Goal: Task Accomplishment & Management: Manage account settings

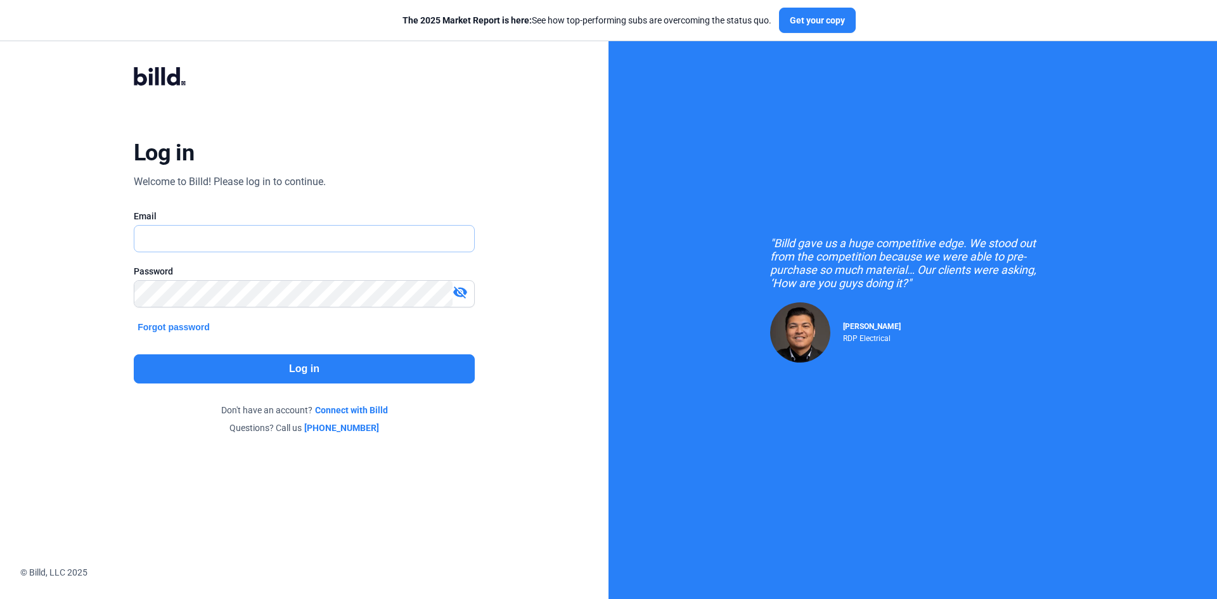
type input "[EMAIL_ADDRESS][PERSON_NAME][DOMAIN_NAME]"
click at [335, 378] on button "Log in" at bounding box center [304, 368] width 341 height 29
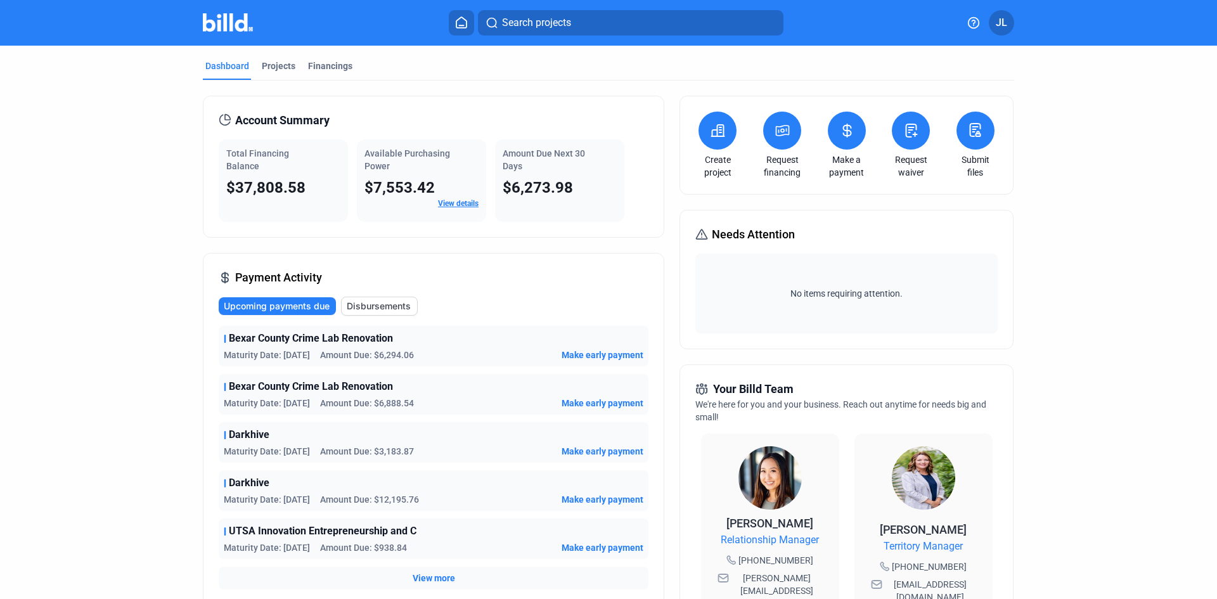
click at [356, 63] on div "Dashboard Projects Financings" at bounding box center [608, 70] width 811 height 20
click at [333, 67] on div "Financings" at bounding box center [330, 66] width 44 height 13
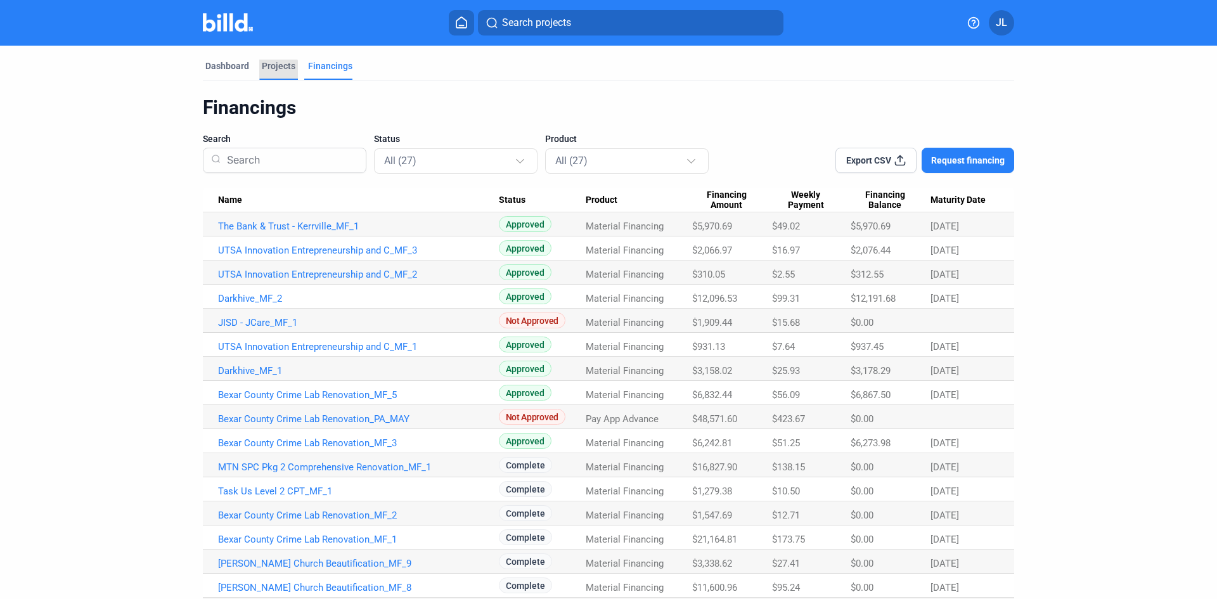
click at [273, 70] on div "Projects" at bounding box center [279, 66] width 34 height 13
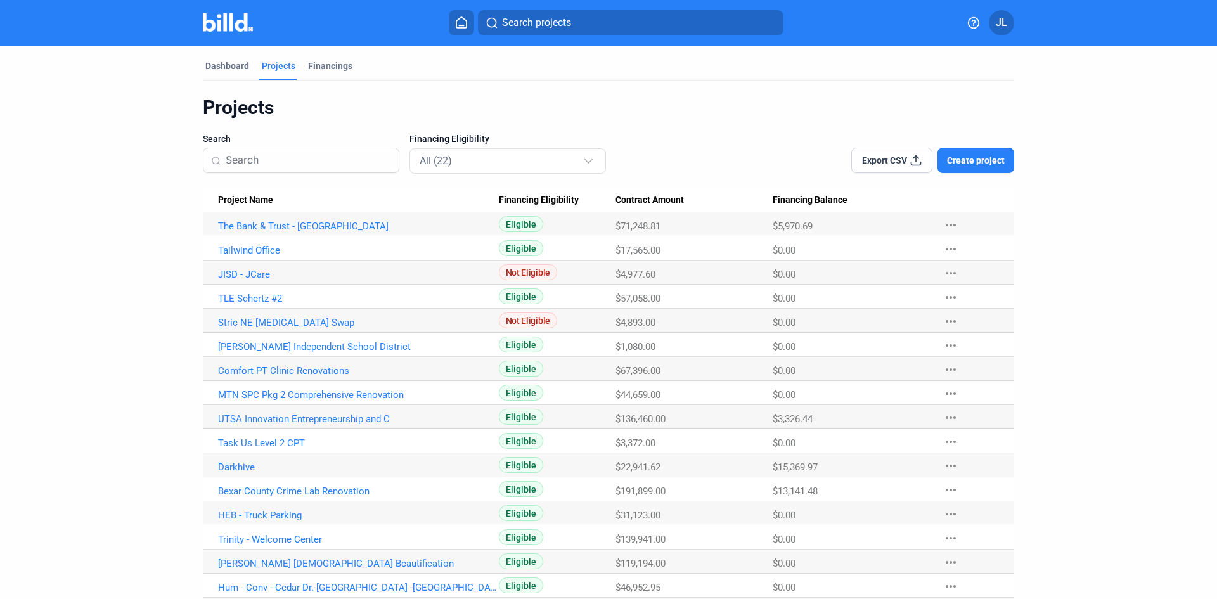
click at [236, 22] on img at bounding box center [228, 22] width 50 height 18
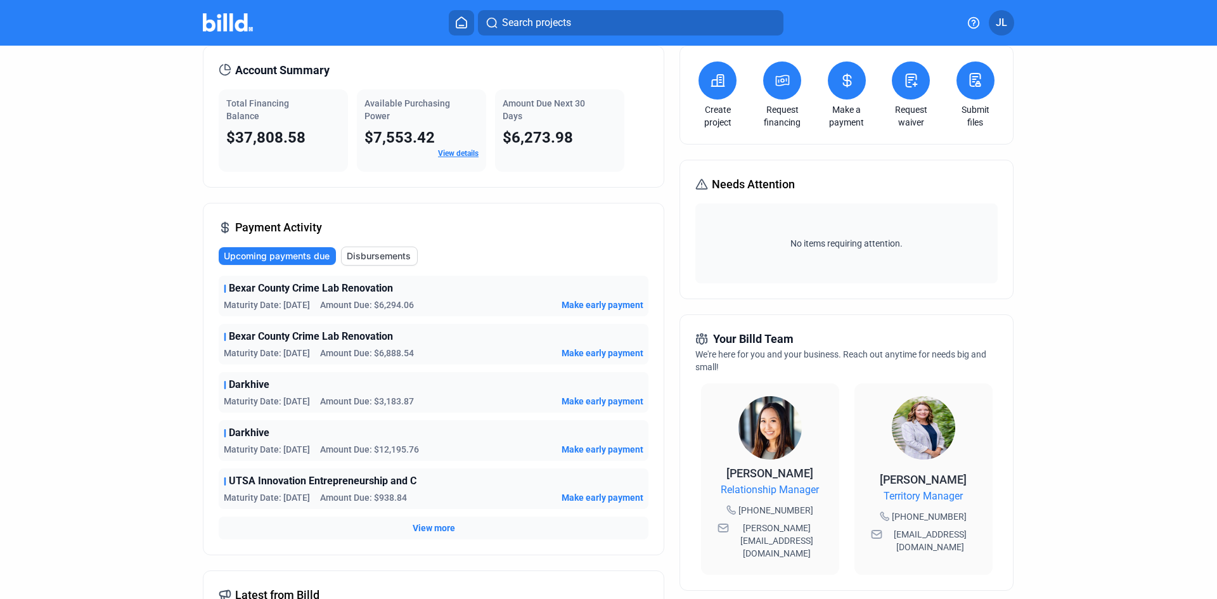
scroll to position [127, 0]
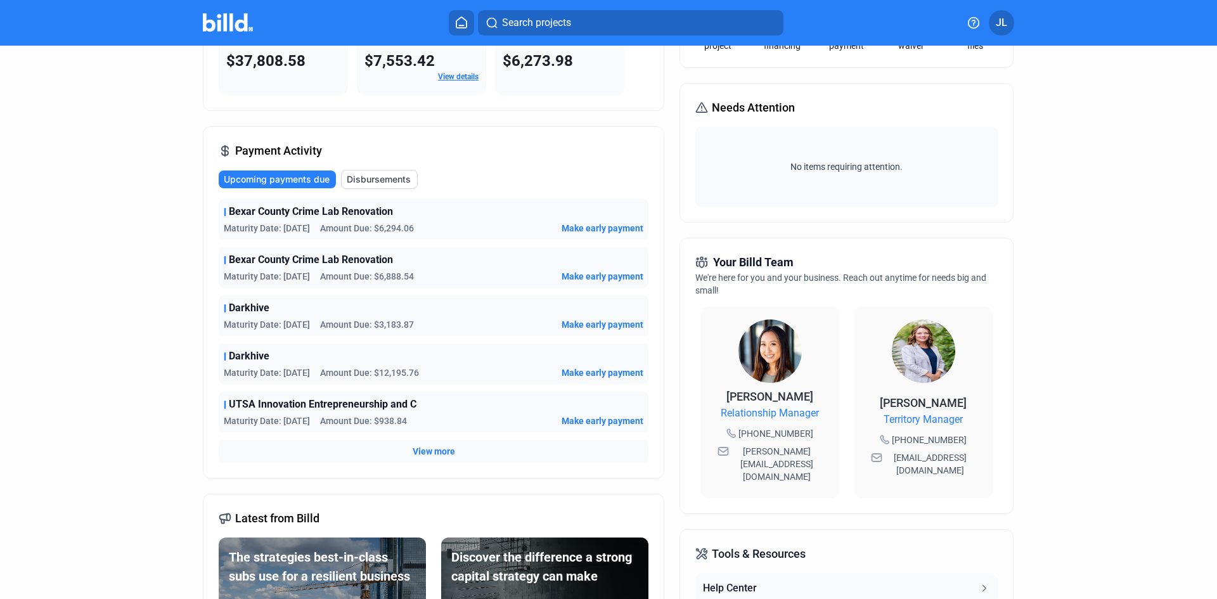
click at [380, 179] on span "Disbursements" at bounding box center [379, 179] width 64 height 13
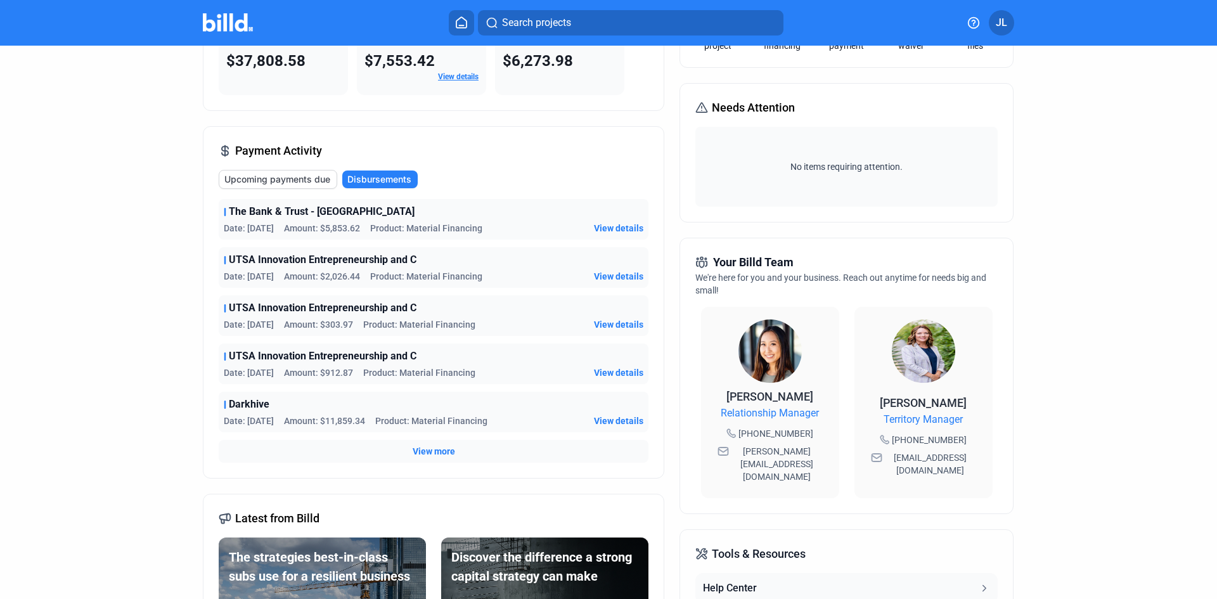
click at [428, 454] on span "View more" at bounding box center [434, 451] width 42 height 13
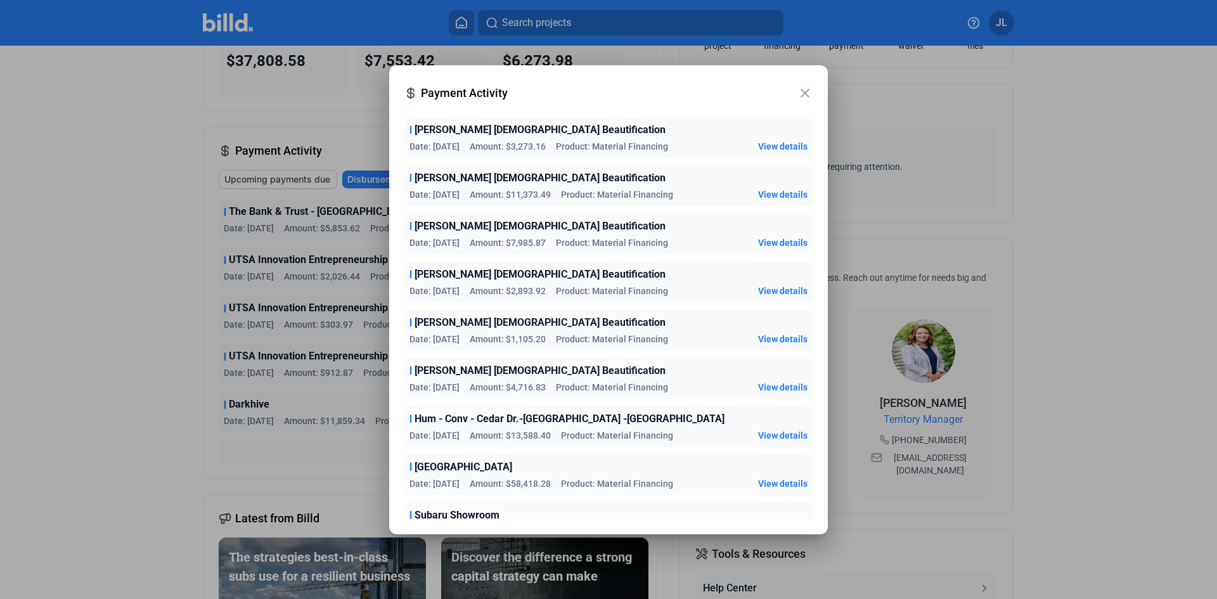
scroll to position [634, 0]
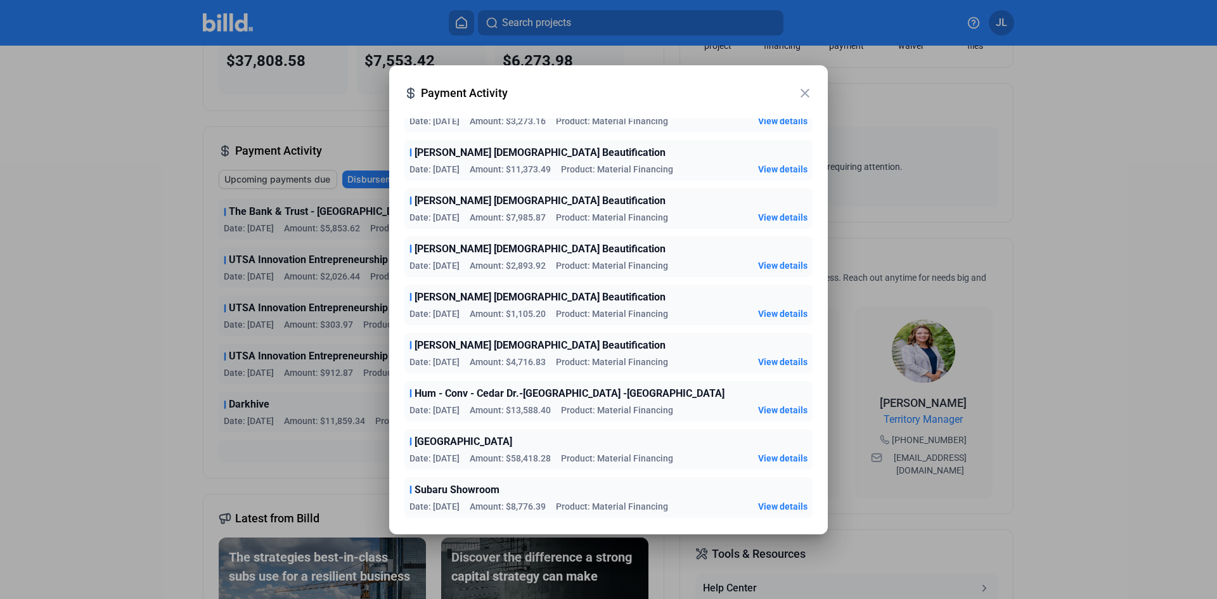
click at [811, 96] on mat-icon "close" at bounding box center [804, 93] width 15 height 15
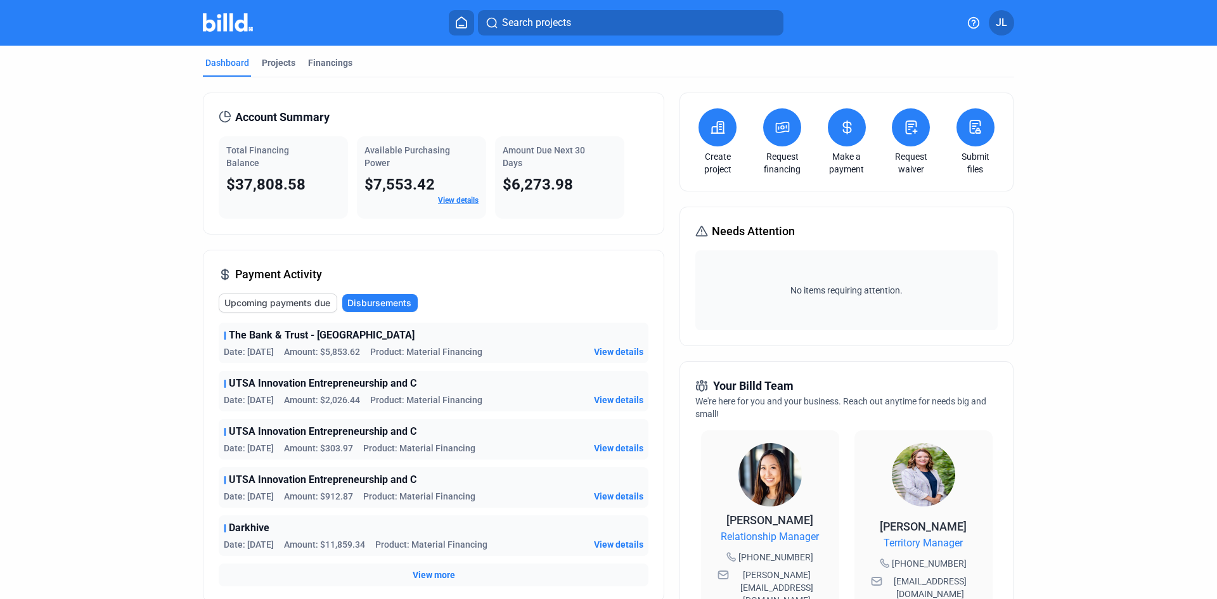
scroll to position [0, 0]
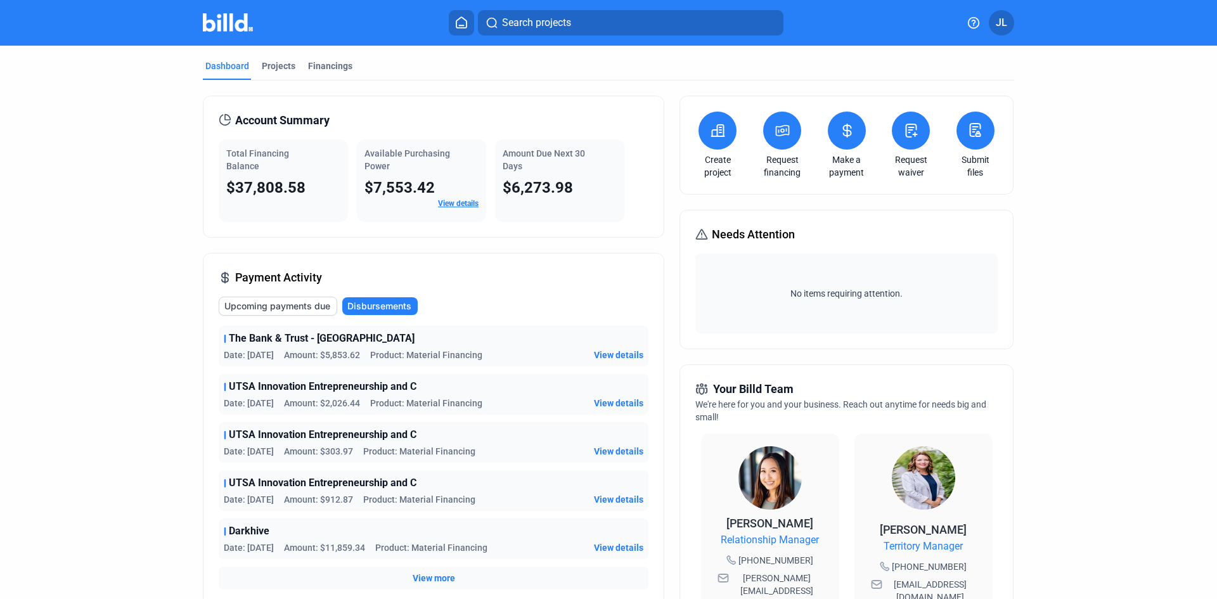
click at [844, 140] on button at bounding box center [847, 131] width 38 height 38
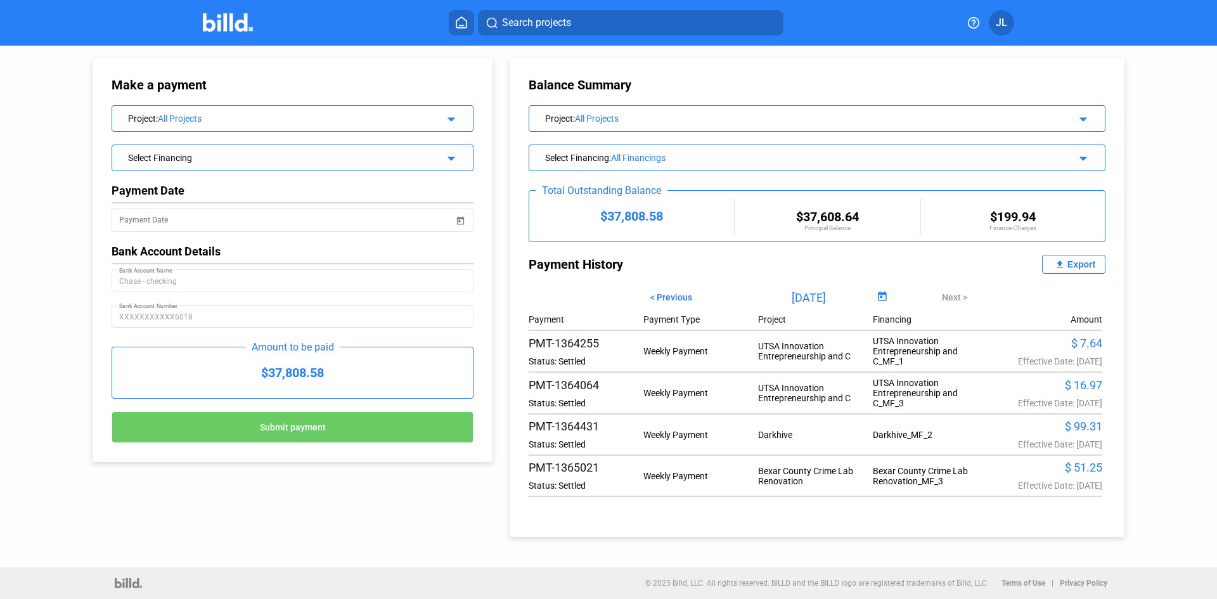
click at [665, 296] on span "< Previous" at bounding box center [671, 297] width 42 height 10
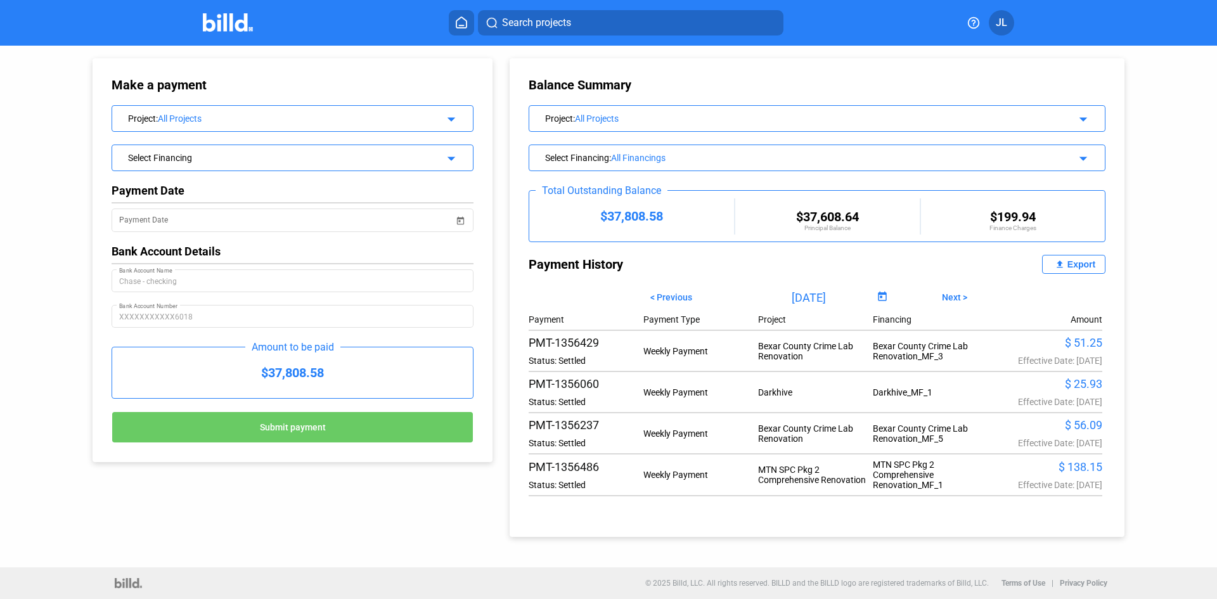
click at [680, 296] on span "< Previous" at bounding box center [671, 297] width 42 height 10
click at [954, 301] on span "Next >" at bounding box center [954, 297] width 25 height 10
click at [664, 296] on span "< Previous" at bounding box center [671, 297] width 42 height 10
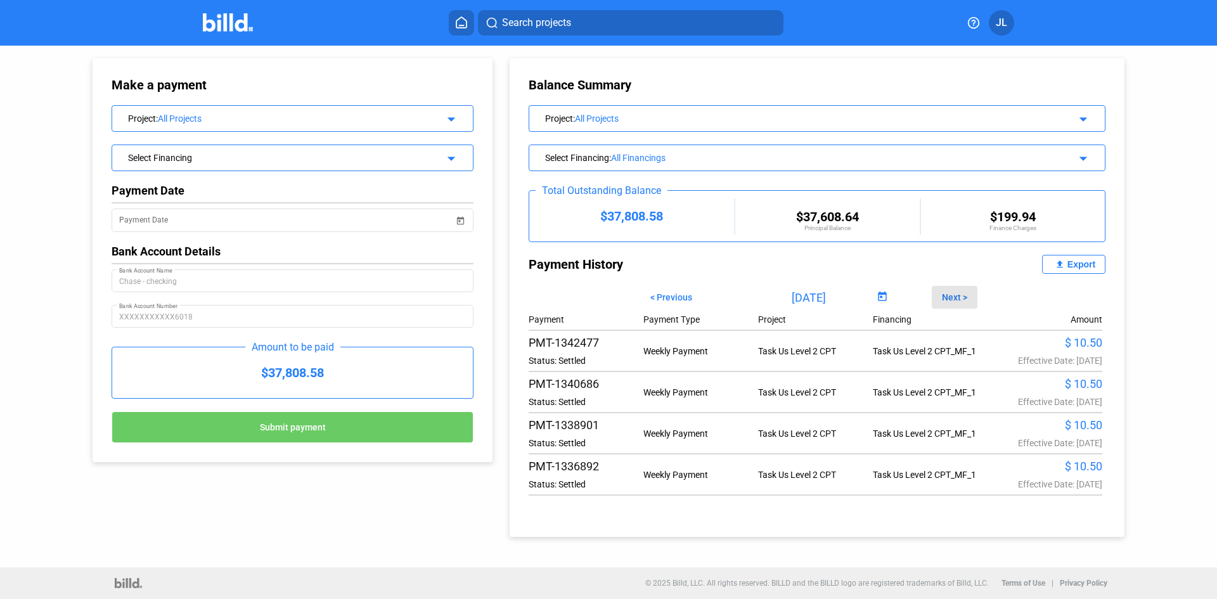
click at [958, 296] on span "Next >" at bounding box center [954, 297] width 25 height 10
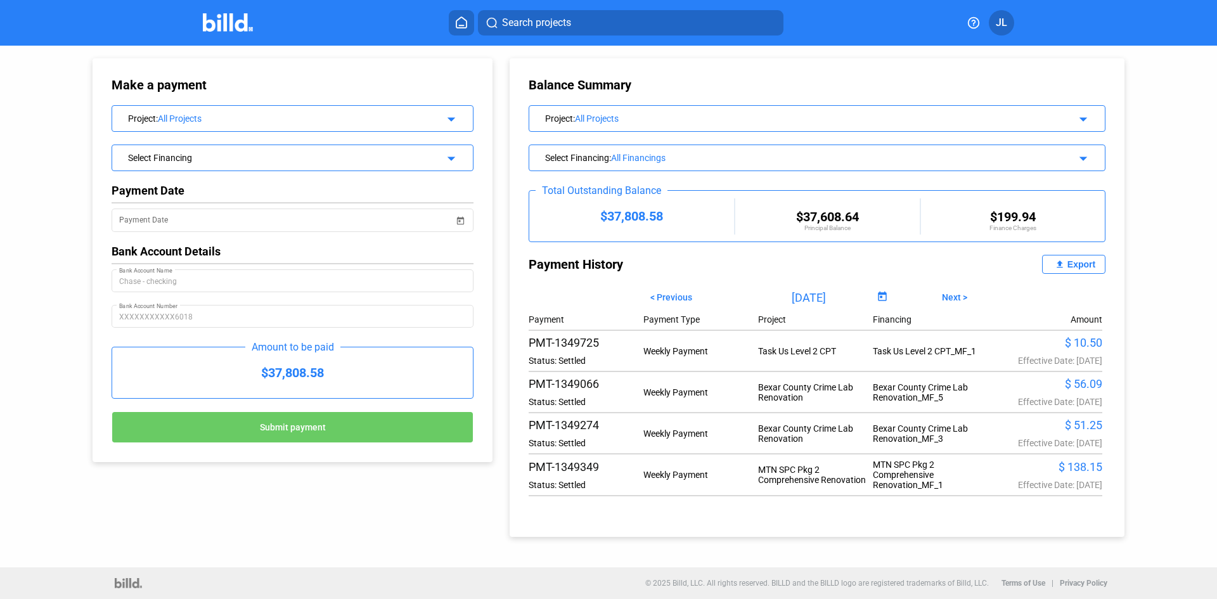
click at [958, 296] on span "Next >" at bounding box center [954, 297] width 25 height 10
type input "[DATE]"
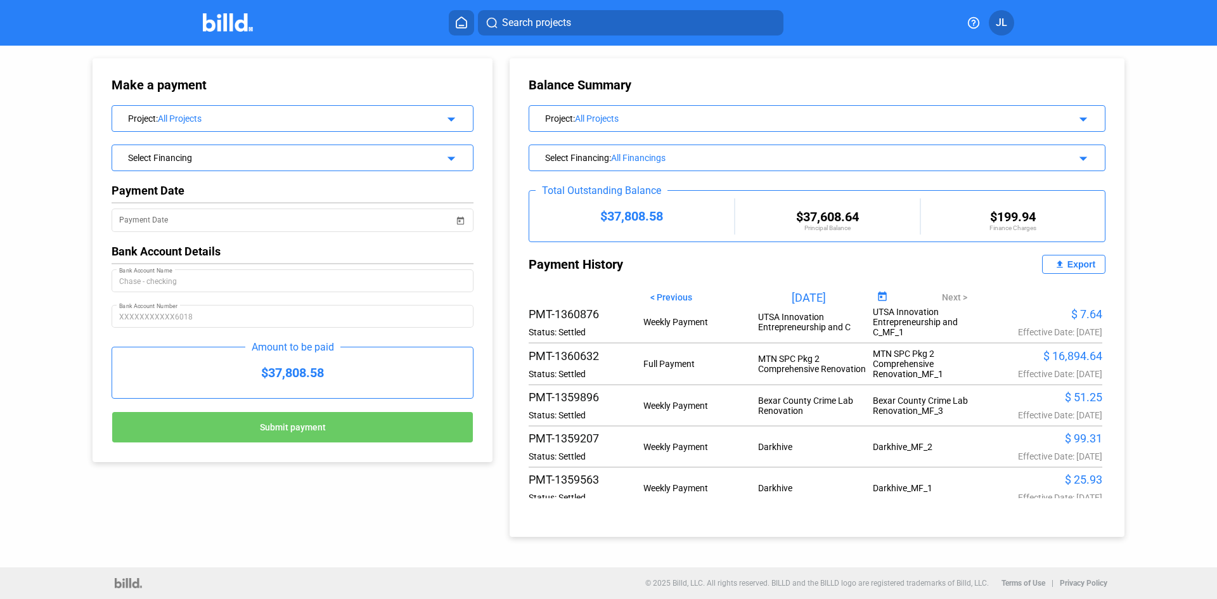
scroll to position [686, 0]
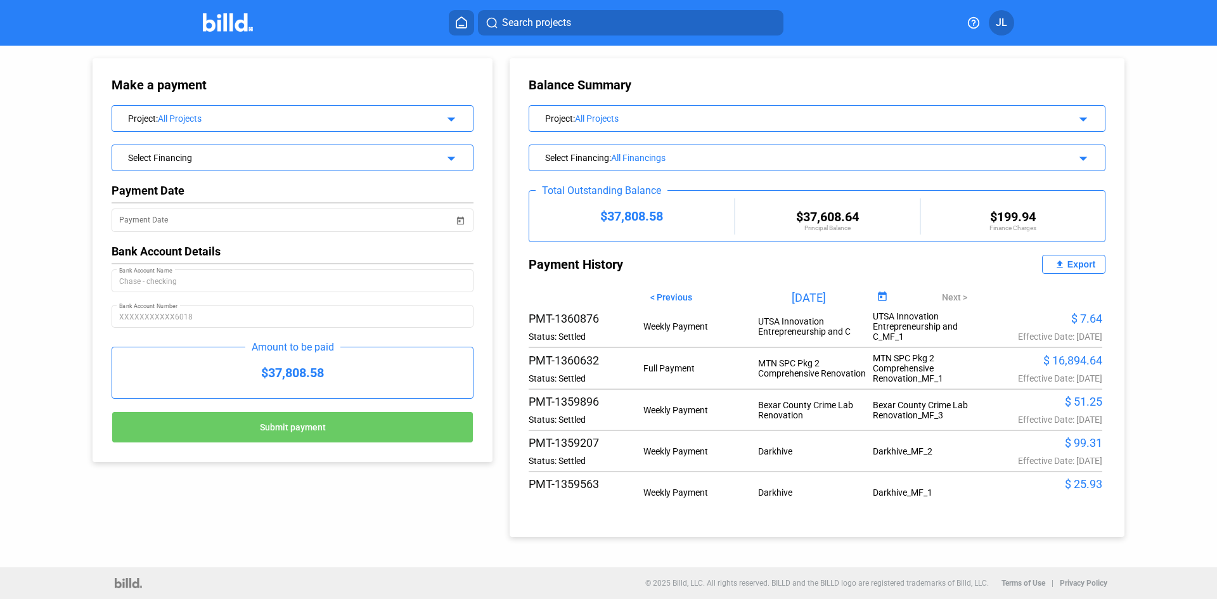
click at [1001, 22] on span "JL" at bounding box center [1001, 22] width 11 height 15
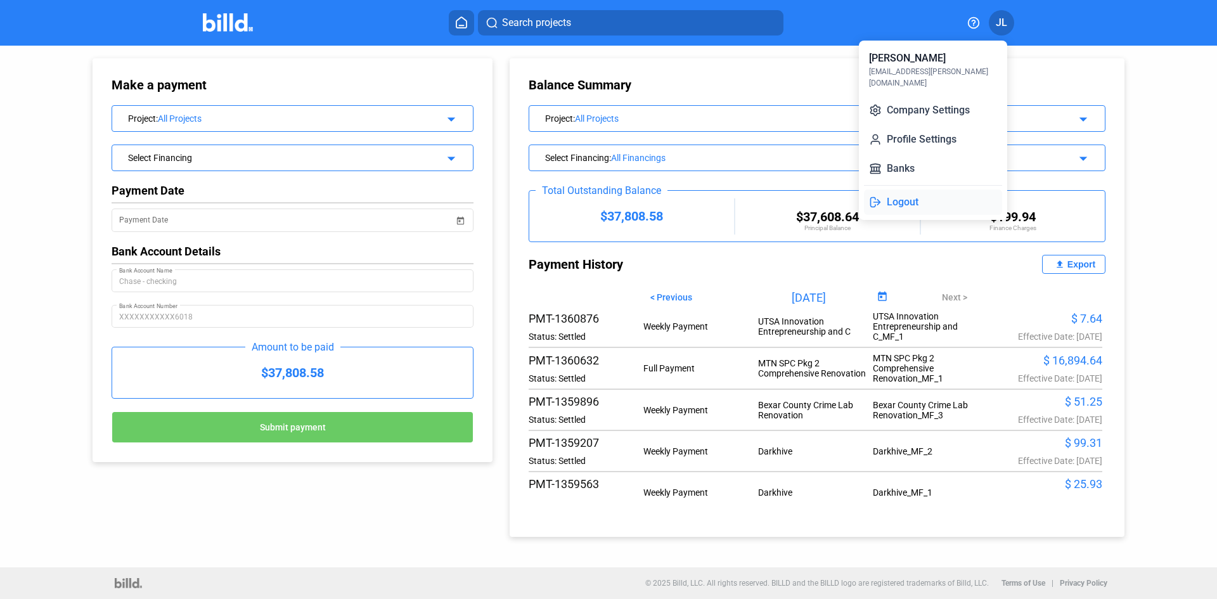
click at [910, 190] on button "Logout" at bounding box center [933, 202] width 138 height 25
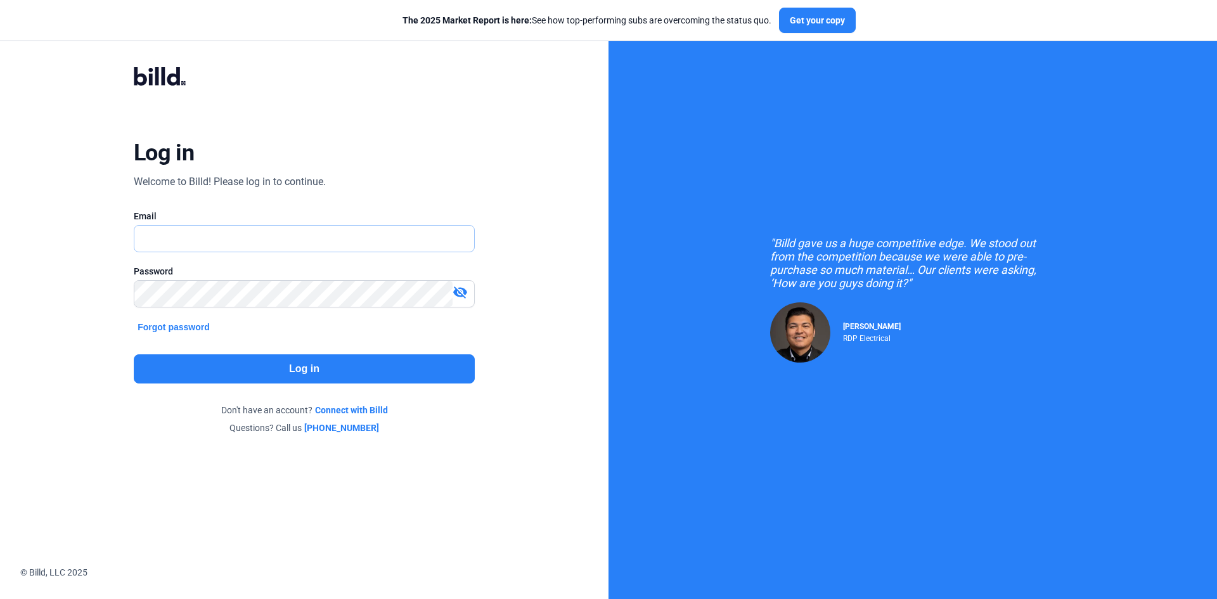
type input "[EMAIL_ADDRESS][PERSON_NAME][DOMAIN_NAME]"
